Goal: Task Accomplishment & Management: Manage account settings

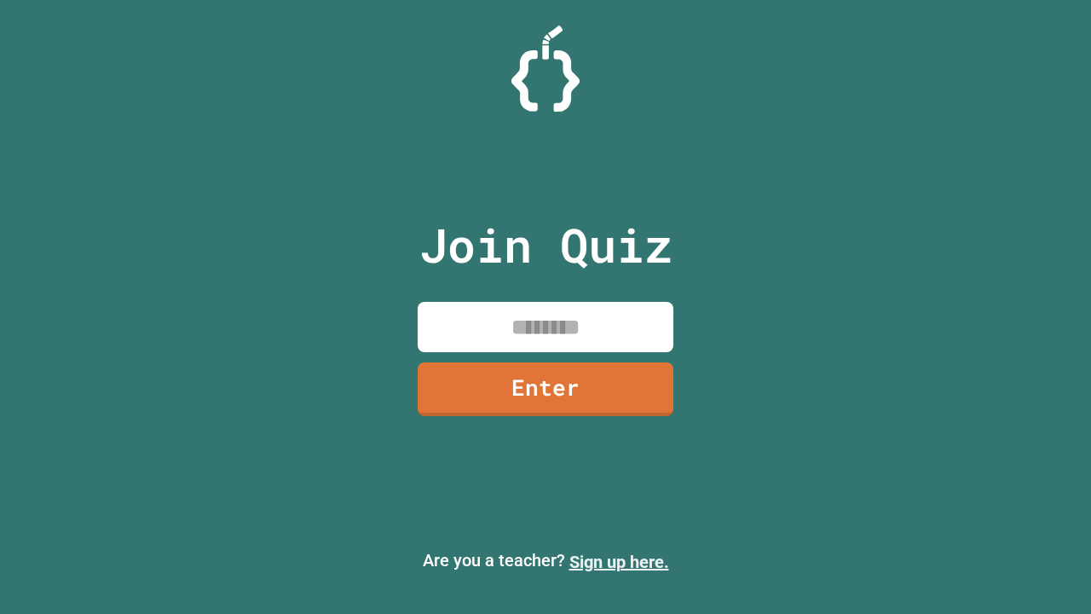
click at [619, 562] on link "Sign up here." at bounding box center [620, 562] width 100 height 20
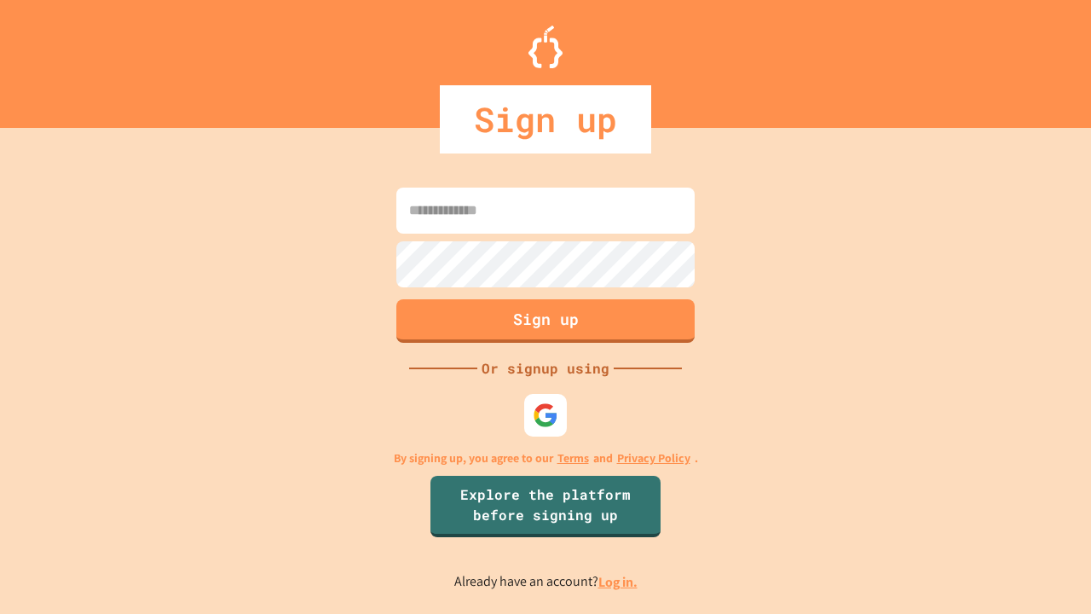
click at [619, 582] on link "Log in." at bounding box center [618, 582] width 39 height 18
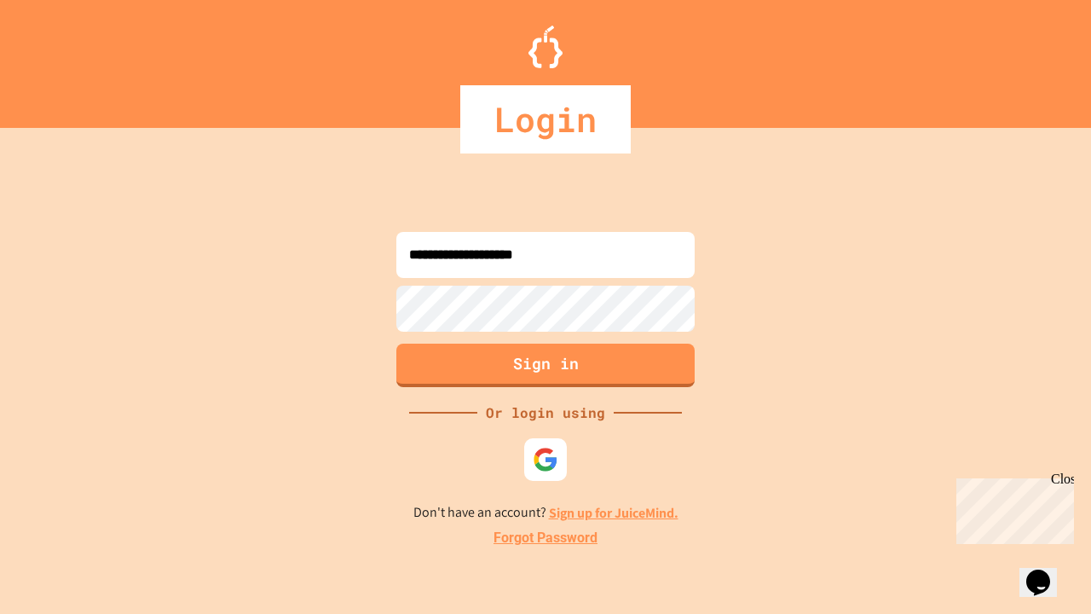
type input "**********"
